Goal: Information Seeking & Learning: Find specific page/section

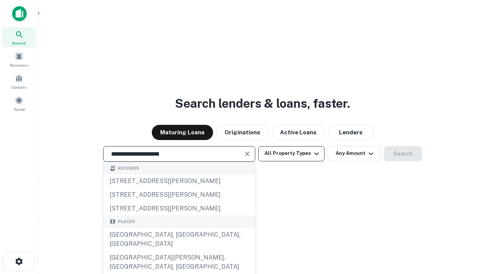
click at [179, 251] on div "[GEOGRAPHIC_DATA], [GEOGRAPHIC_DATA], [GEOGRAPHIC_DATA]" at bounding box center [179, 239] width 151 height 23
click at [292, 153] on button "All Property Types" at bounding box center [291, 153] width 66 height 15
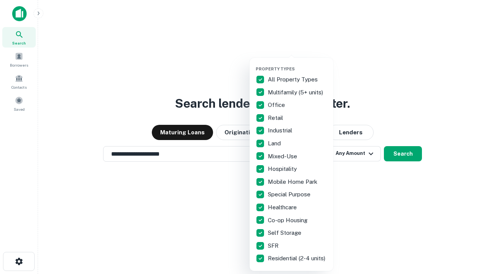
type input "**********"
click at [298, 64] on button "button" at bounding box center [298, 64] width 84 height 0
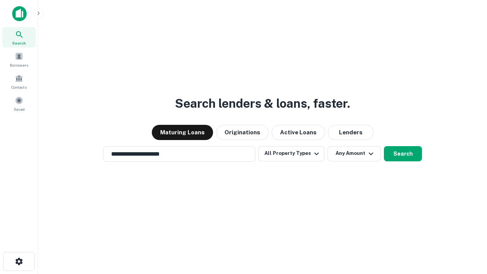
scroll to position [12, 0]
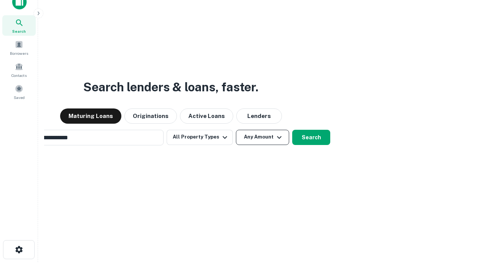
click at [236, 130] on button "Any Amount" at bounding box center [262, 137] width 53 height 15
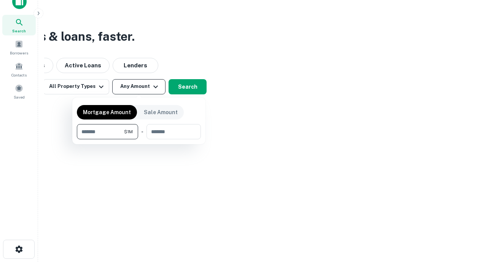
type input "*******"
click at [139, 139] on button "button" at bounding box center [139, 139] width 124 height 0
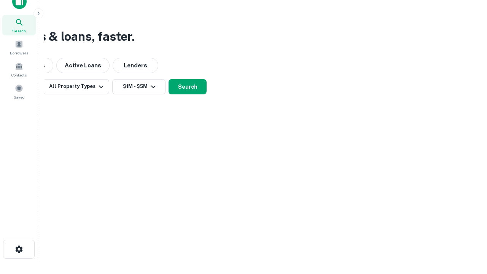
scroll to position [12, 0]
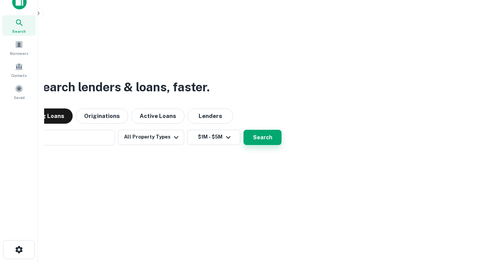
click at [244, 130] on button "Search" at bounding box center [263, 137] width 38 height 15
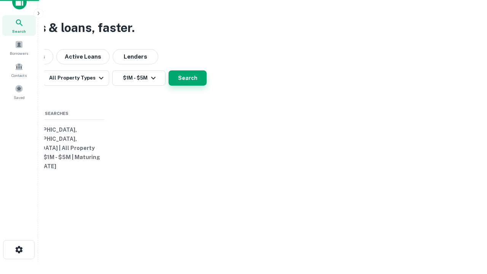
scroll to position [12, 0]
